Goal: Navigation & Orientation: Find specific page/section

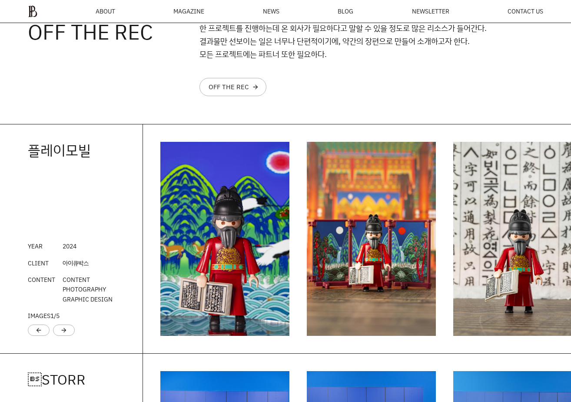
scroll to position [1026, 0]
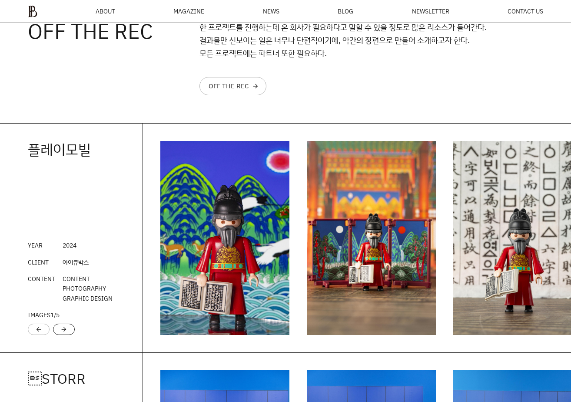
click at [69, 327] on div "arrow_forward" at bounding box center [64, 328] width 22 height 11
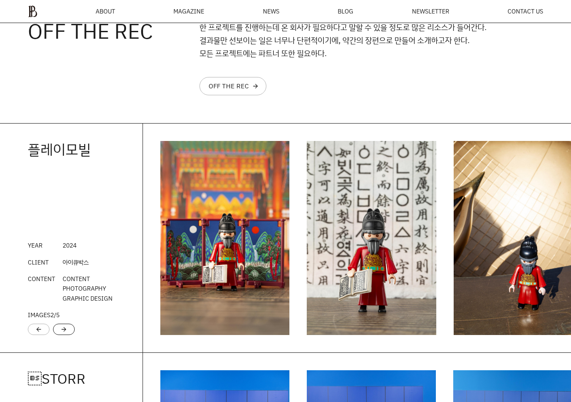
click at [69, 327] on div "arrow_forward" at bounding box center [64, 328] width 22 height 11
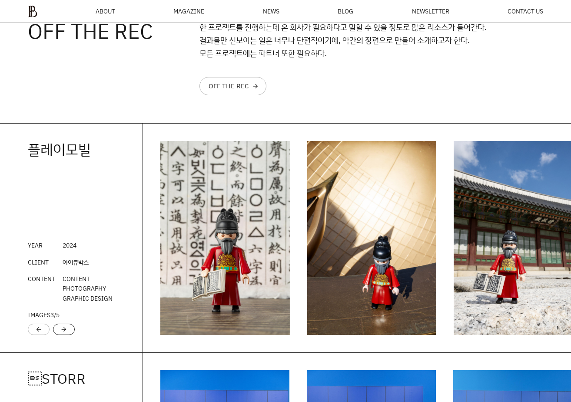
click at [69, 327] on div "arrow_forward" at bounding box center [64, 328] width 22 height 11
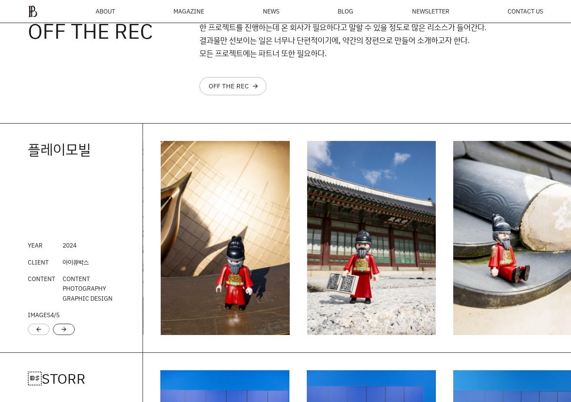
click at [69, 327] on div "arrow_forward" at bounding box center [64, 328] width 22 height 11
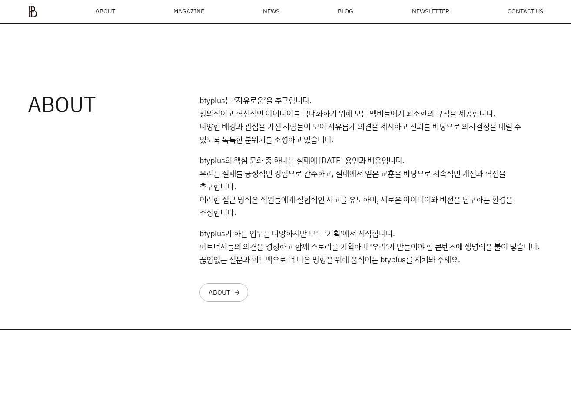
scroll to position [644, 0]
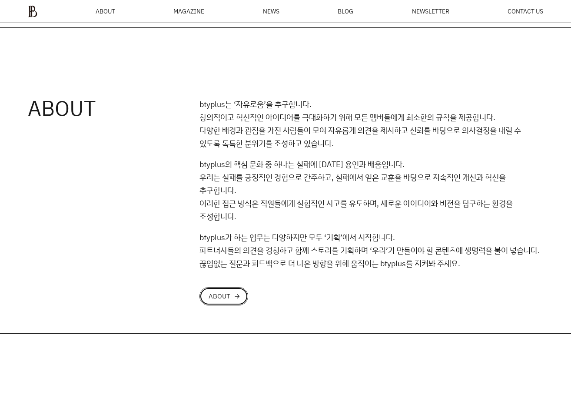
click at [222, 300] on link "ABOUT arrow_forward" at bounding box center [224, 296] width 49 height 18
